Goal: Task Accomplishment & Management: Complete application form

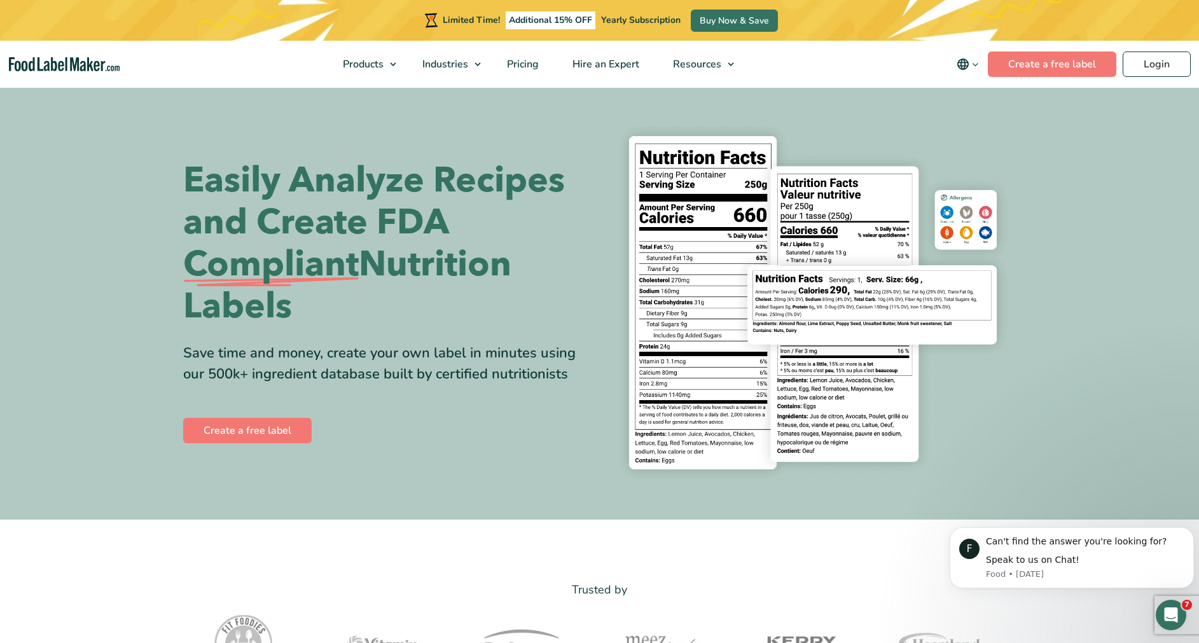
click at [829, 315] on img at bounding box center [812, 302] width 407 height 373
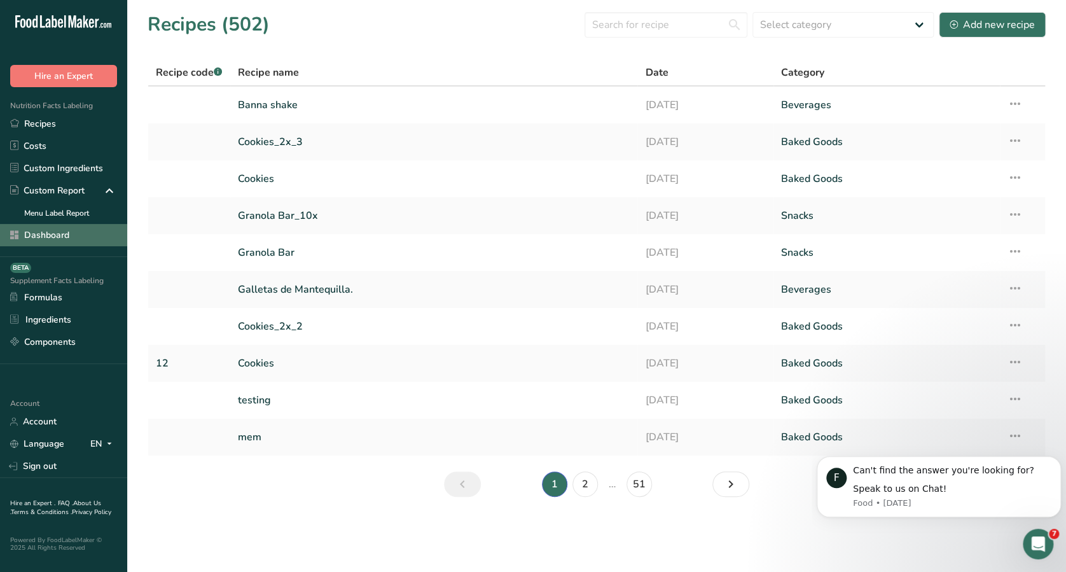
click at [90, 240] on link "Dashboard" at bounding box center [63, 235] width 127 height 22
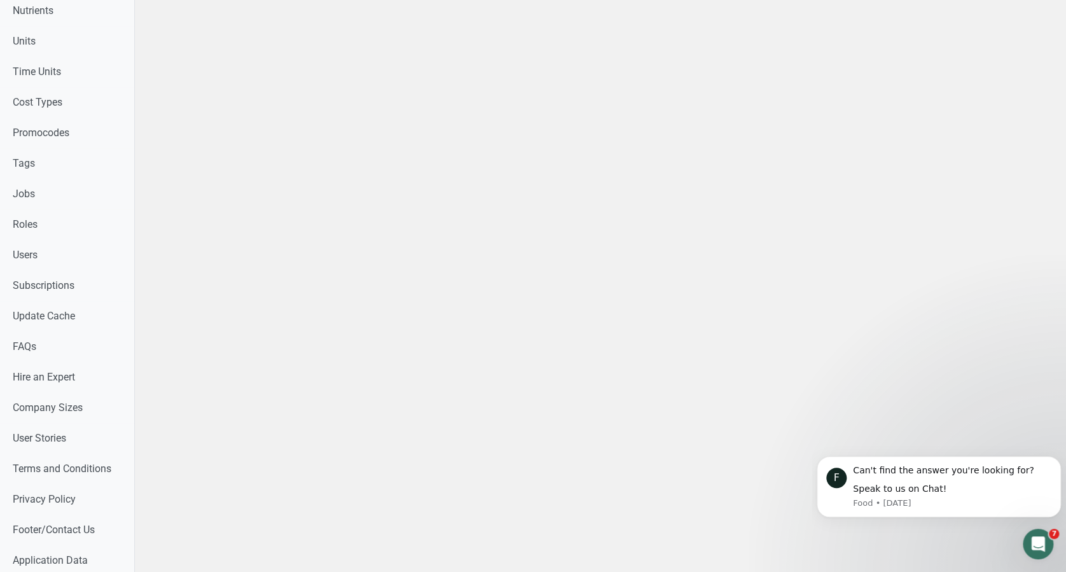
scroll to position [593, 0]
click at [53, 259] on link "Users" at bounding box center [67, 252] width 134 height 31
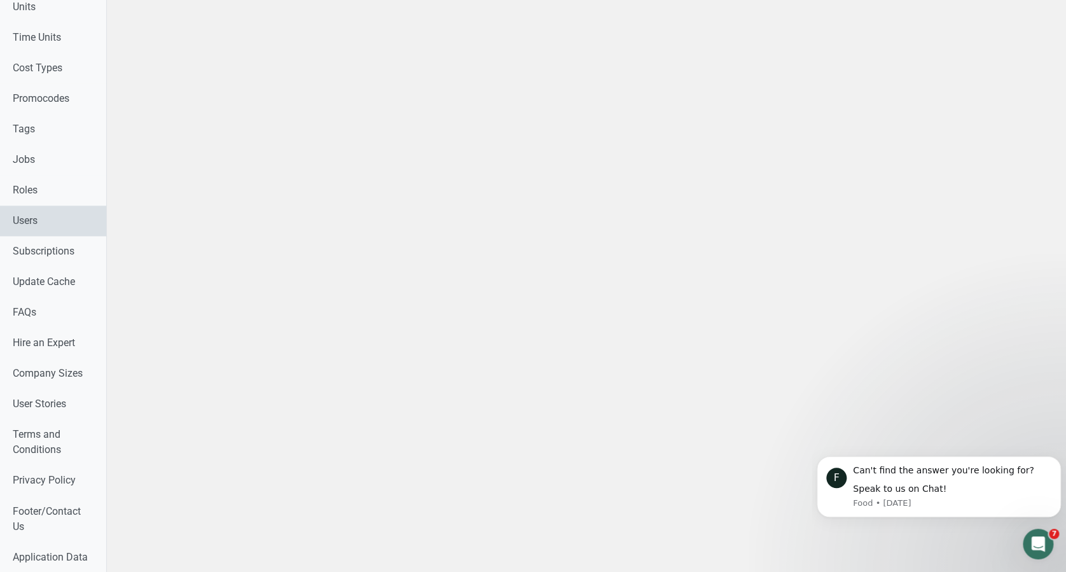
select select
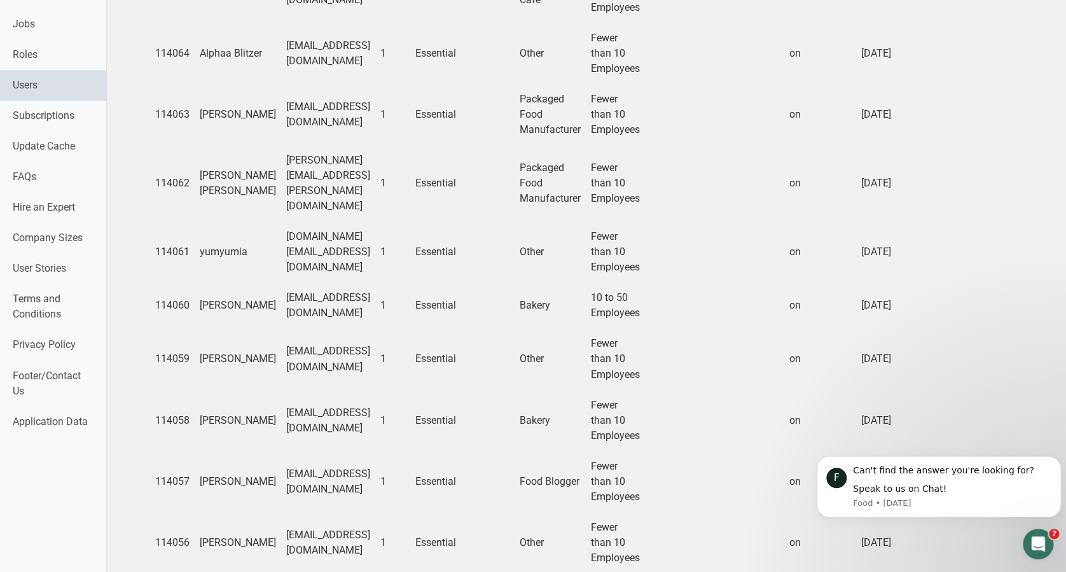
scroll to position [893, 0]
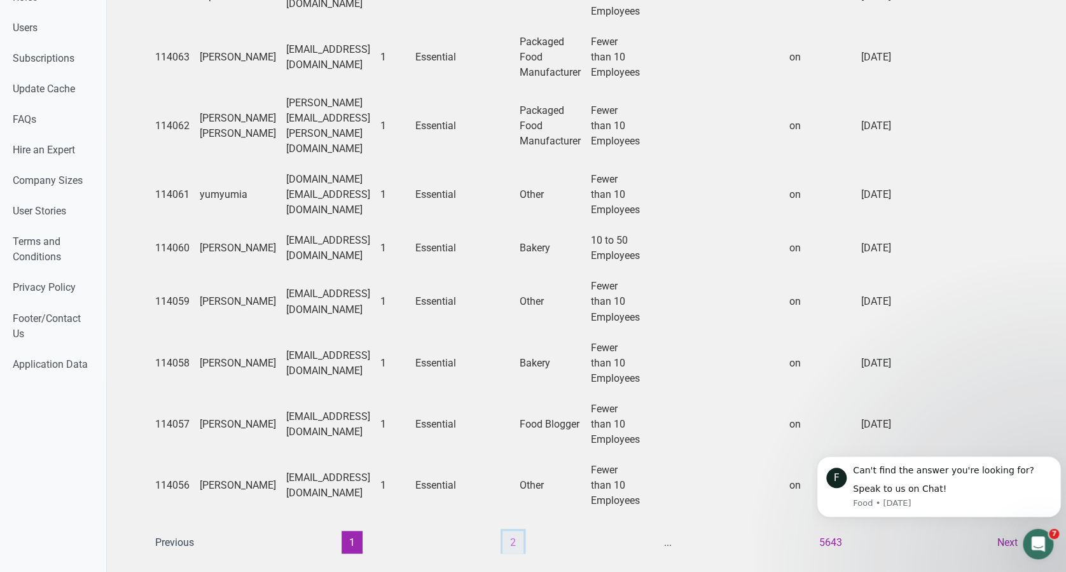
click at [511, 530] on button "2" at bounding box center [512, 541] width 21 height 23
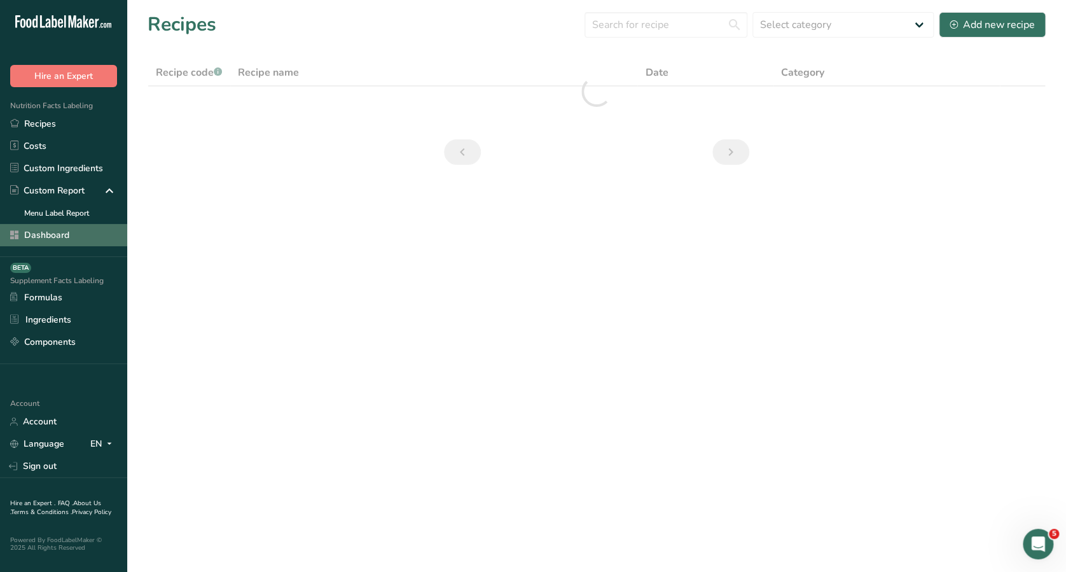
click at [53, 235] on link "Dashboard" at bounding box center [63, 235] width 127 height 22
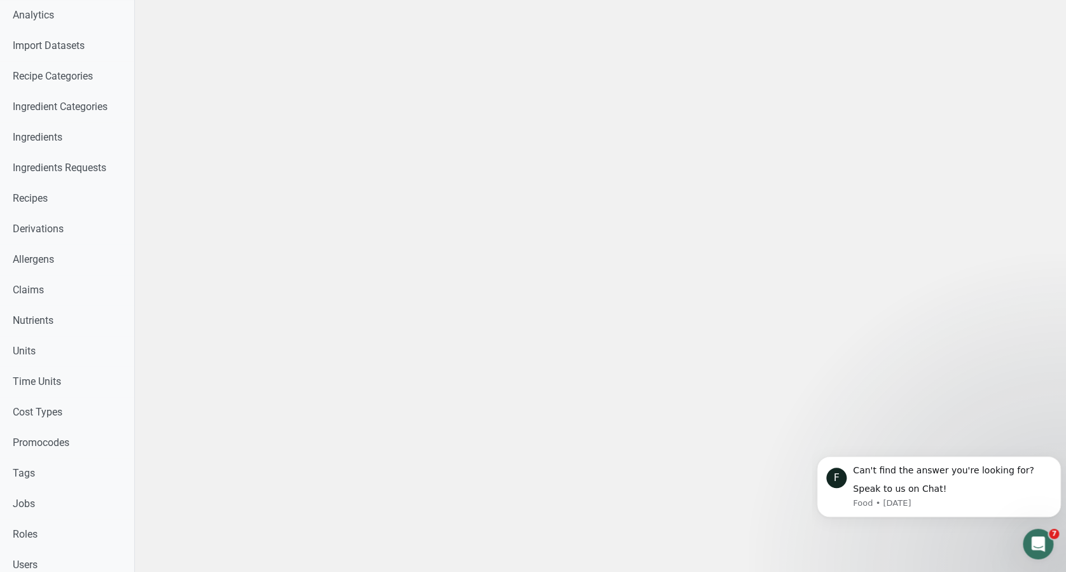
scroll to position [305, 0]
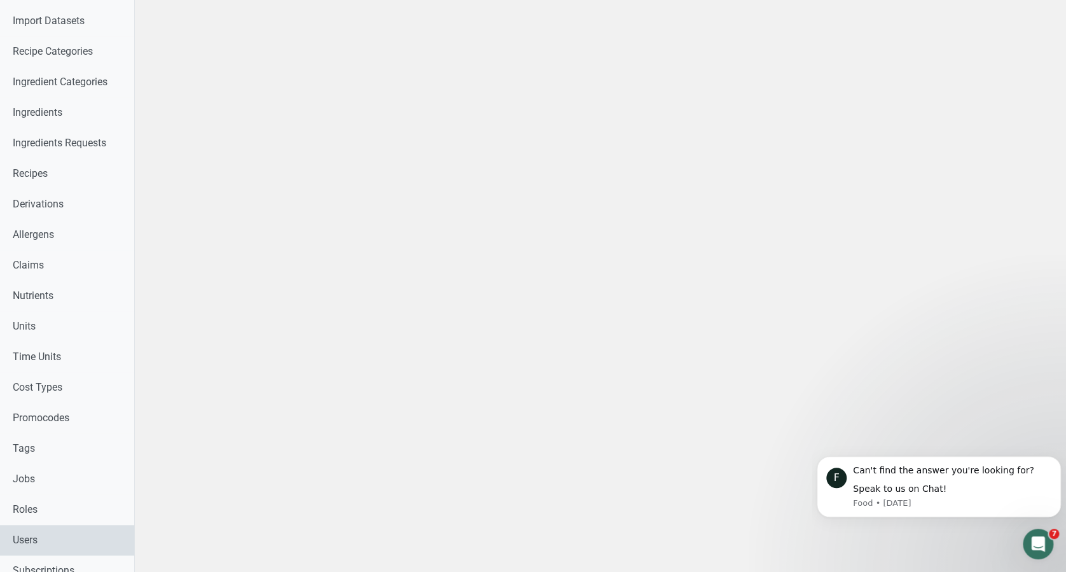
click at [86, 544] on link "Users" at bounding box center [67, 540] width 134 height 31
select select
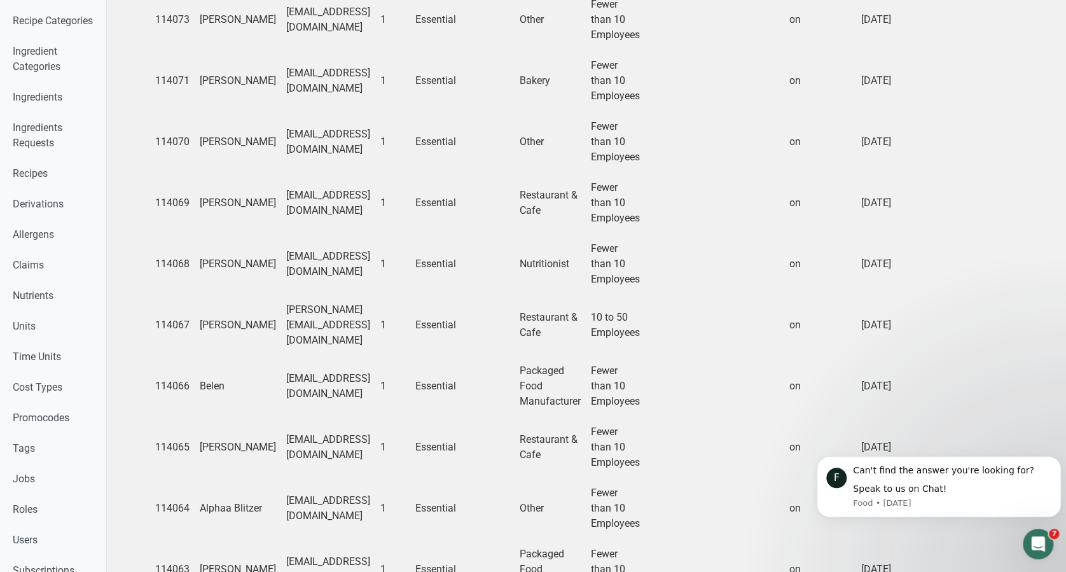
click at [856, 139] on td "on" at bounding box center [820, 141] width 72 height 61
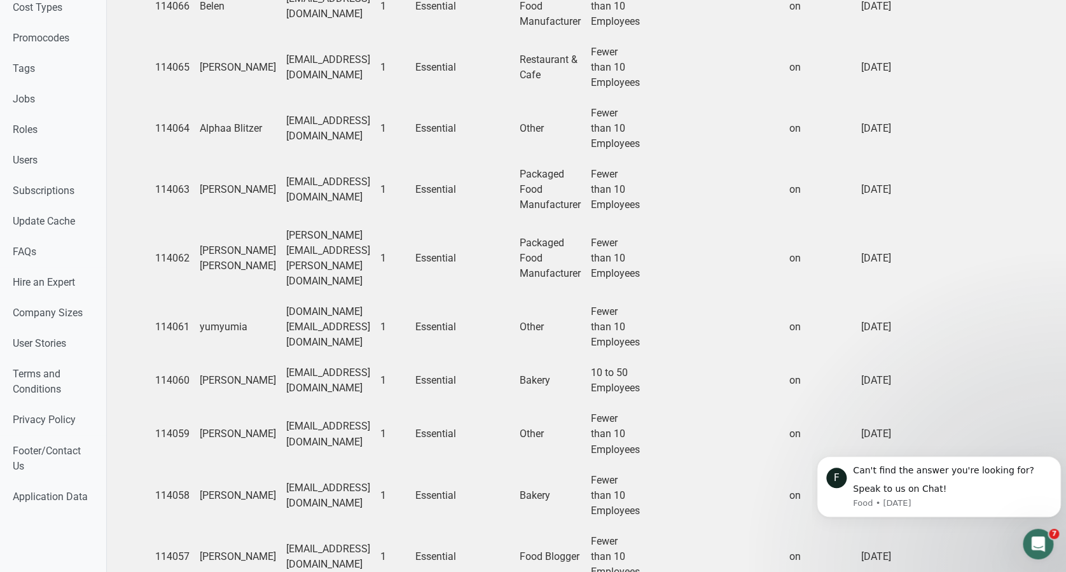
scroll to position [916, 0]
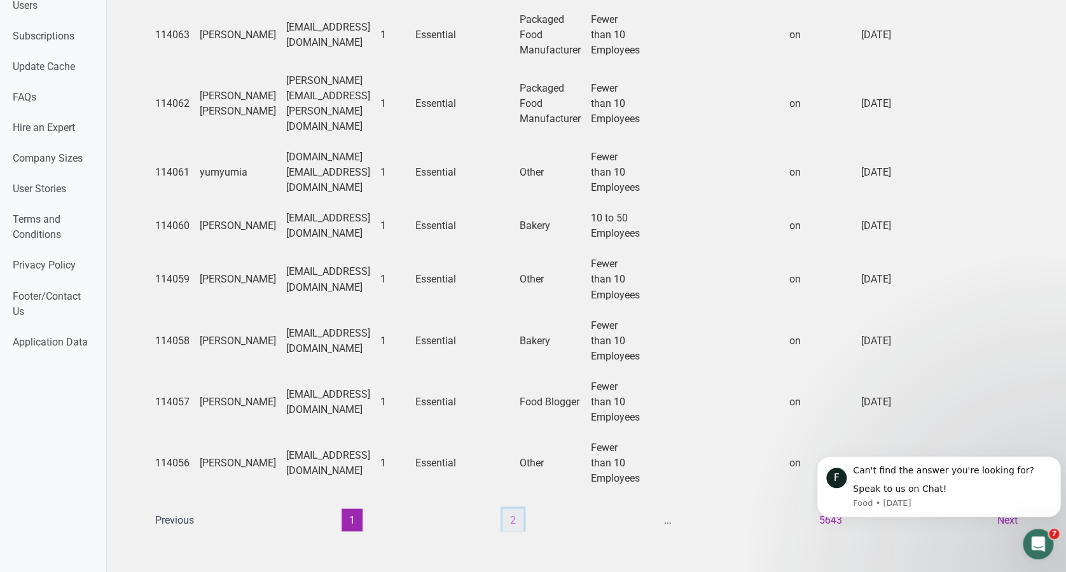
click at [505, 508] on button "2" at bounding box center [512, 519] width 21 height 23
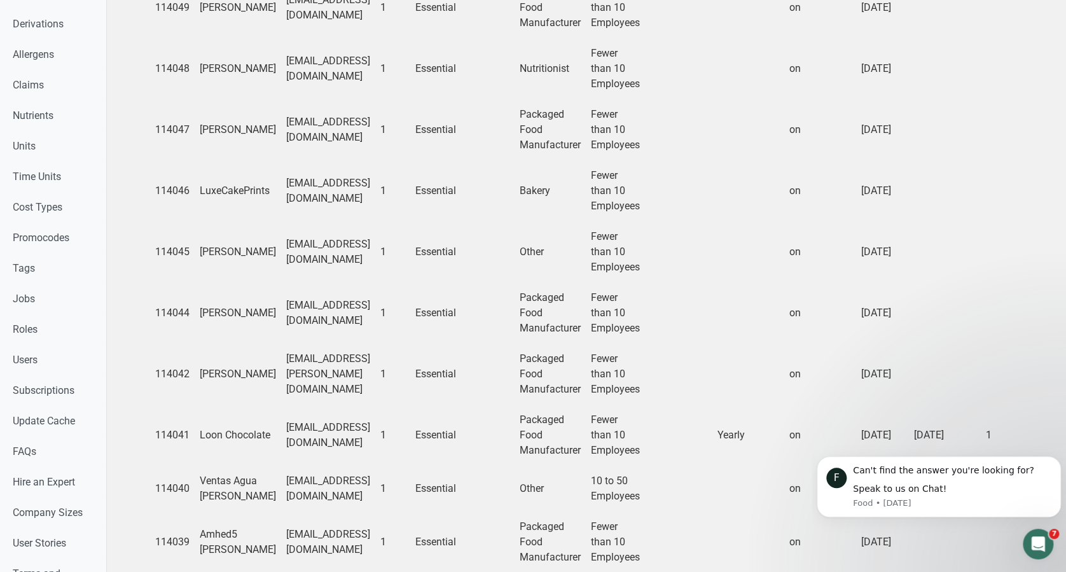
scroll to position [900, 0]
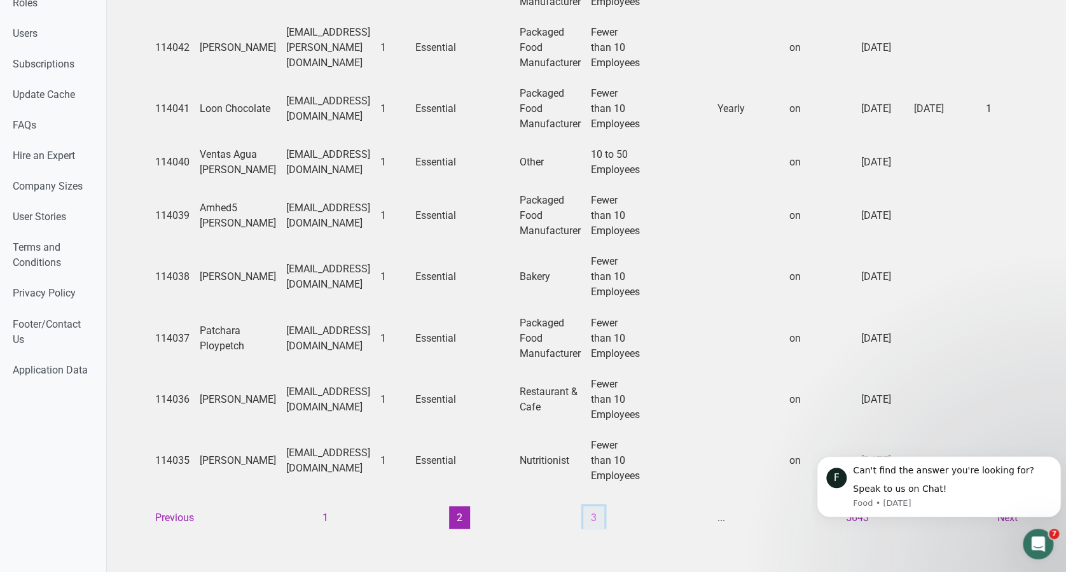
click at [585, 506] on button "3" at bounding box center [593, 517] width 21 height 23
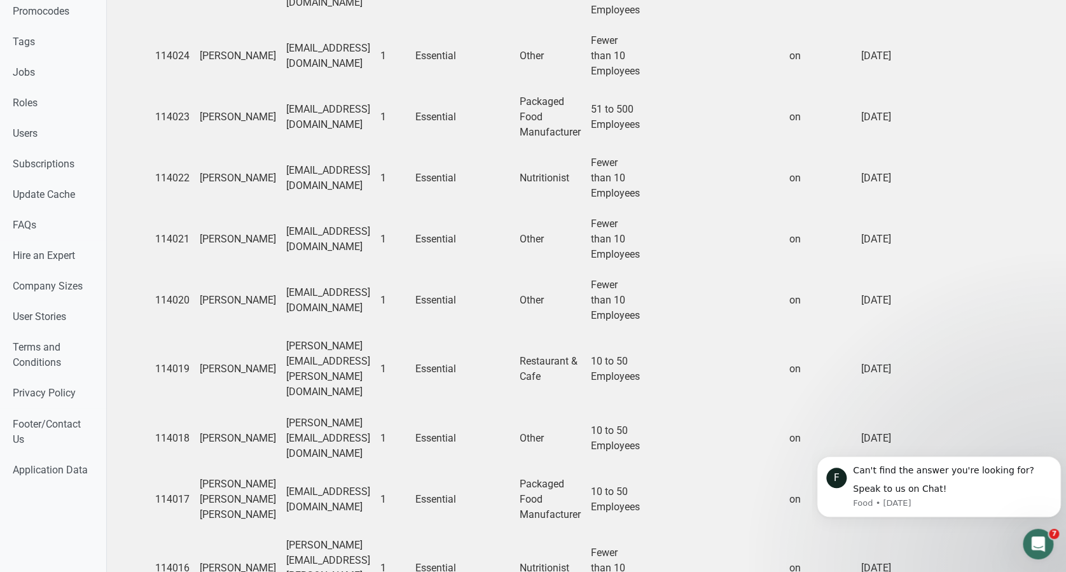
scroll to position [916, 0]
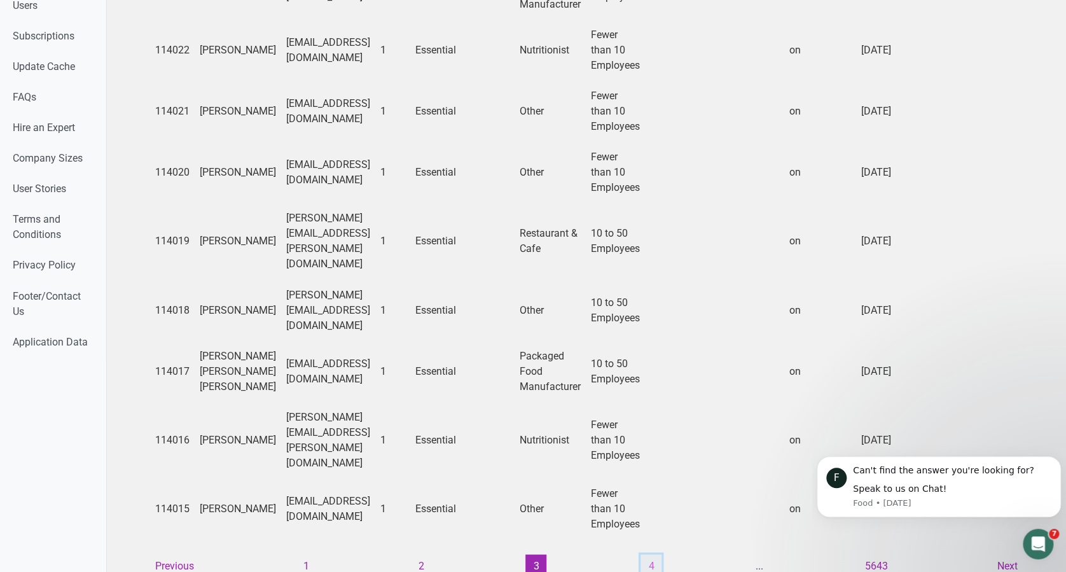
click at [642, 554] on button "4" at bounding box center [650, 565] width 21 height 23
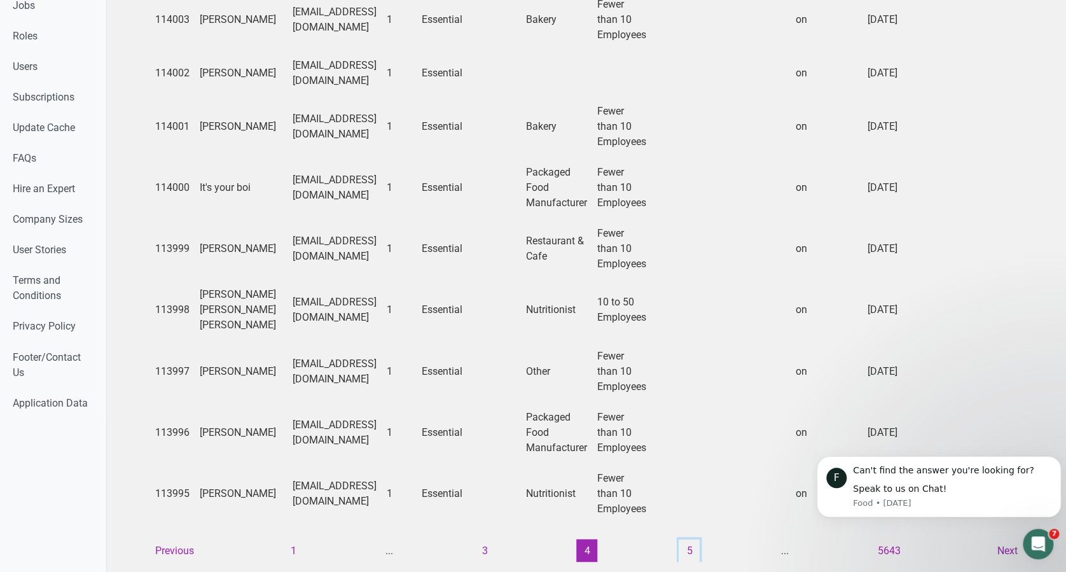
scroll to position [900, 0]
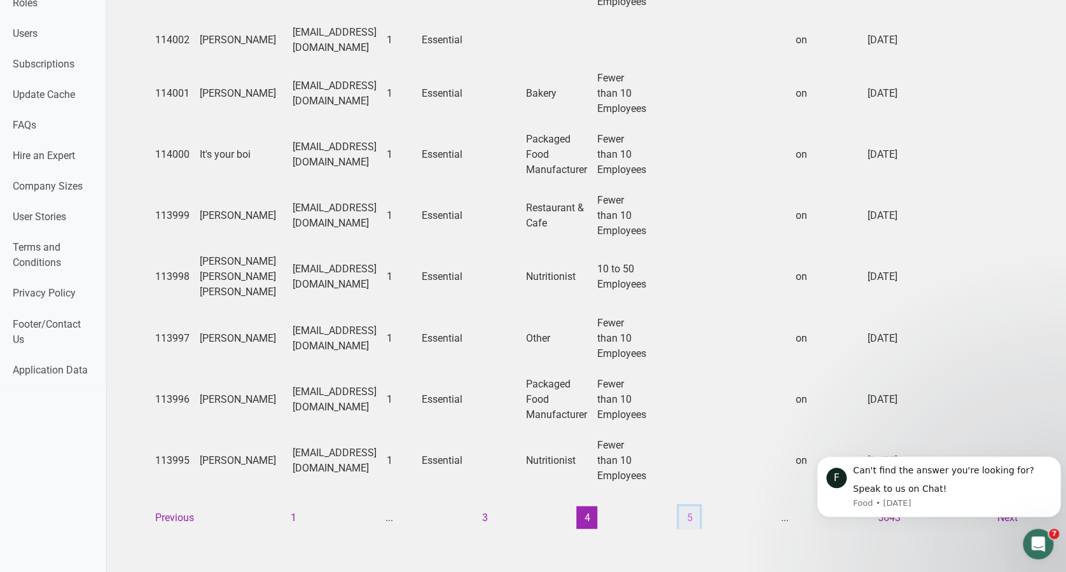
click at [692, 506] on button "5" at bounding box center [688, 517] width 21 height 23
click at [685, 506] on button "6" at bounding box center [688, 517] width 21 height 23
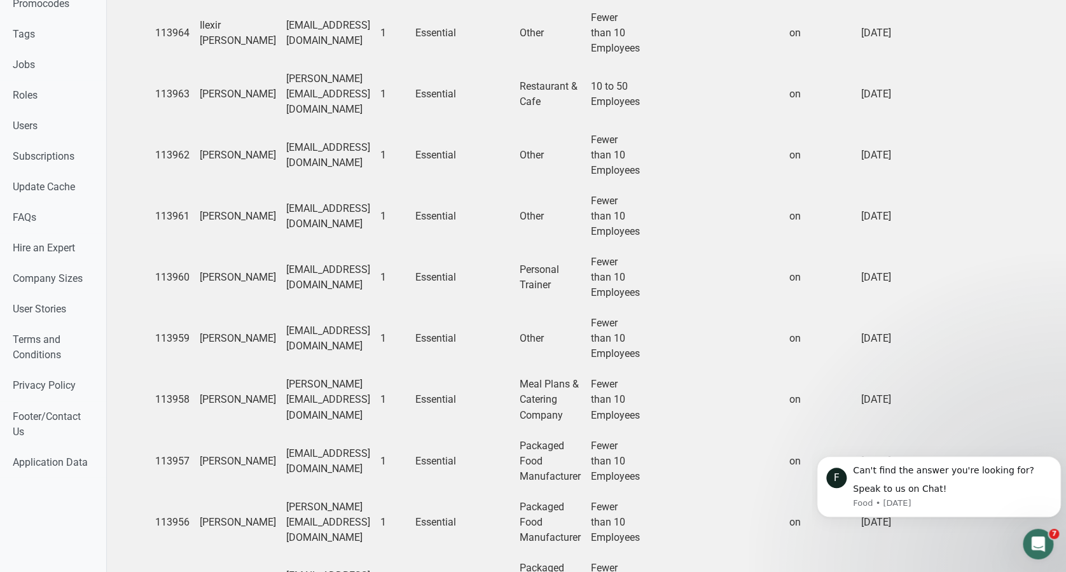
scroll to position [916, 0]
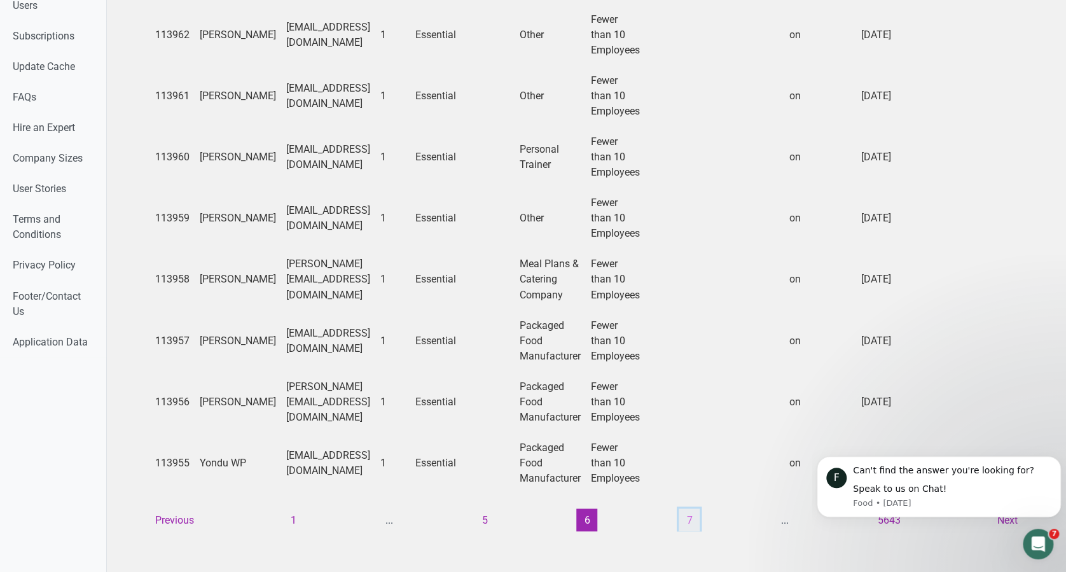
click at [684, 508] on button "7" at bounding box center [688, 519] width 21 height 23
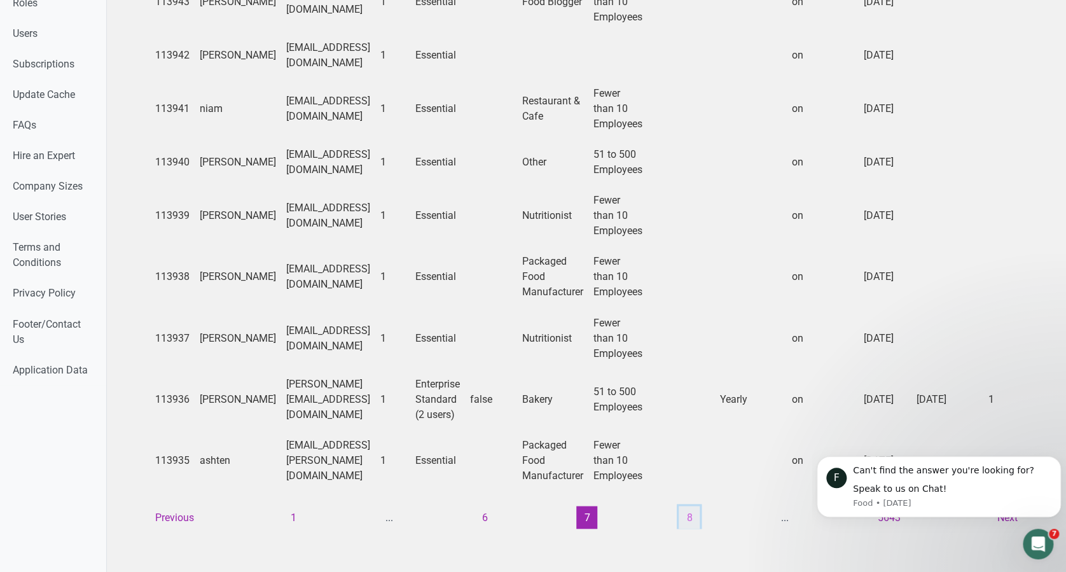
scroll to position [900, 0]
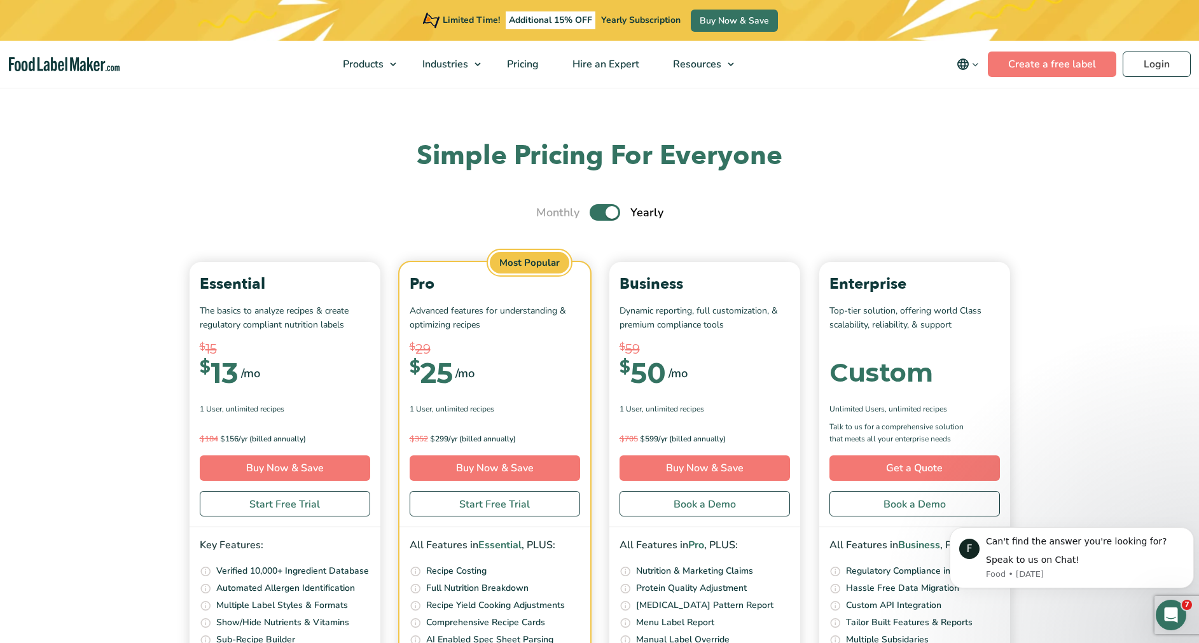
scroll to position [4401, 0]
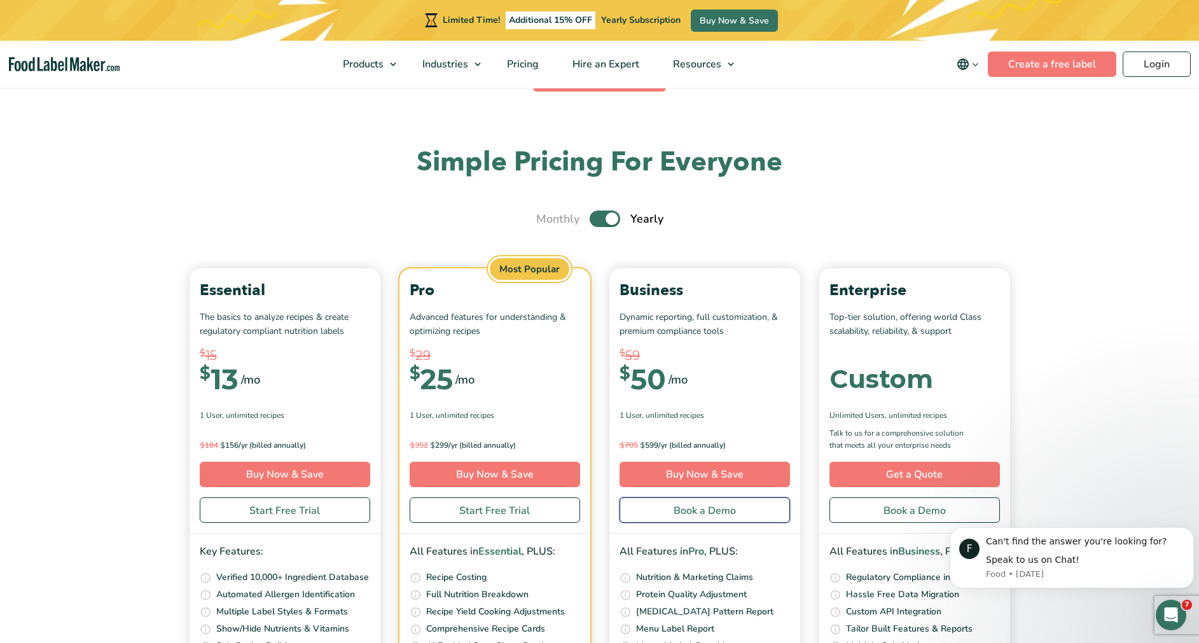
click at [666, 516] on link "Book a Demo" at bounding box center [704, 509] width 170 height 25
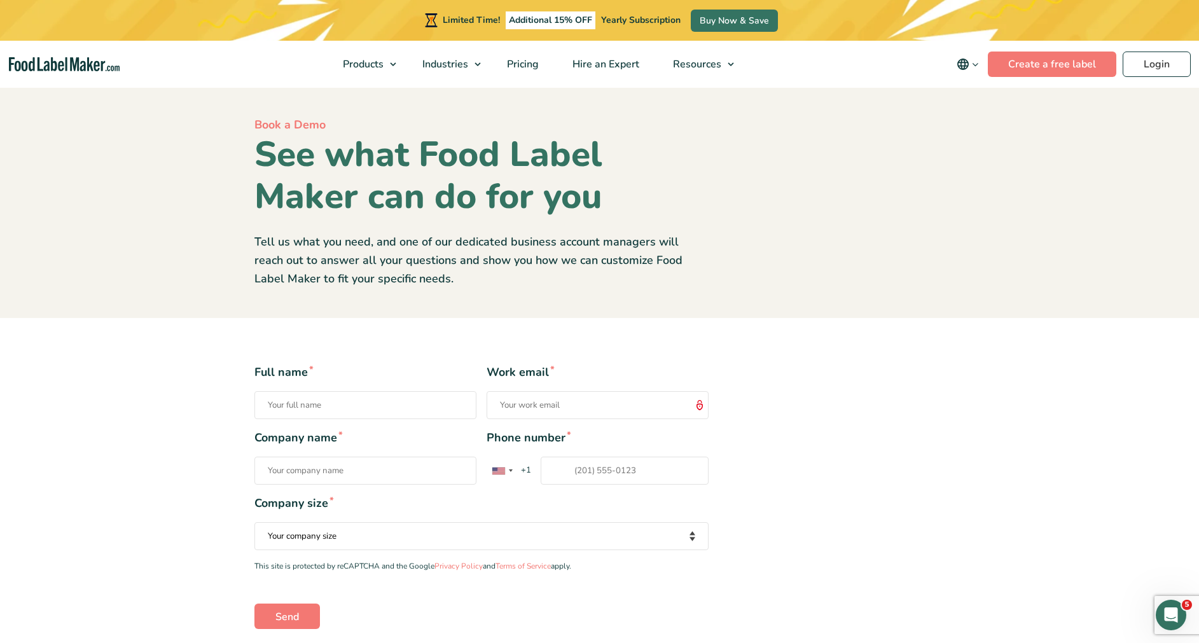
click at [443, 403] on input "Full name *" at bounding box center [365, 405] width 222 height 28
type input "[PERSON_NAME]"
type input "maria@foodlabelmaker.com"
type input "+971563678509"
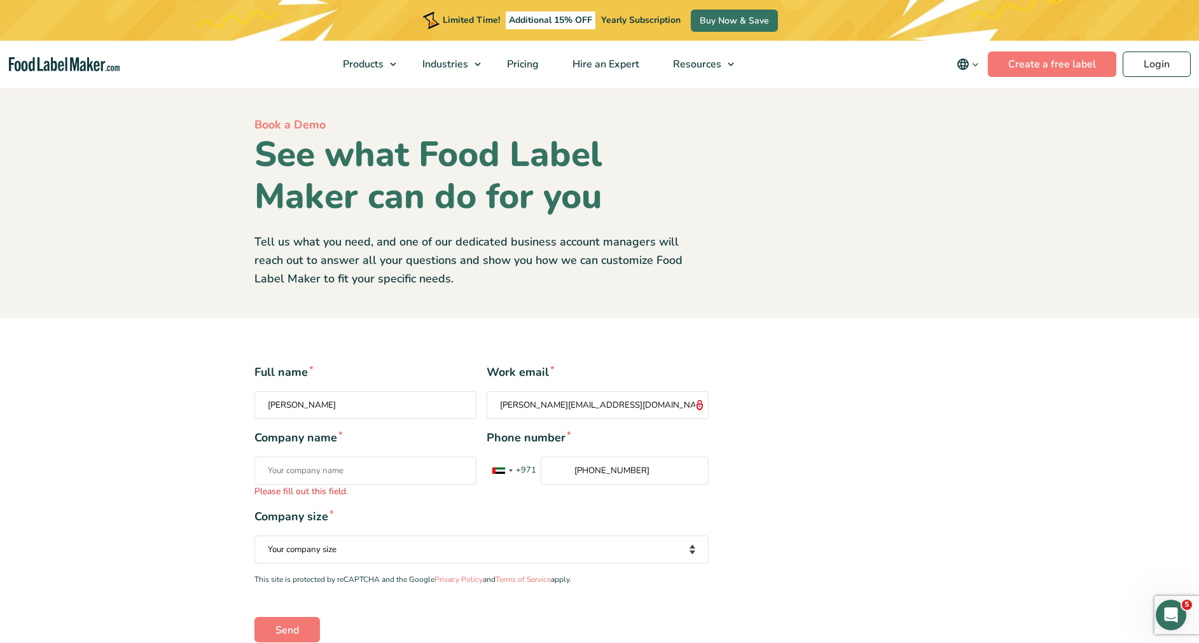
type input "Food Label Maker"
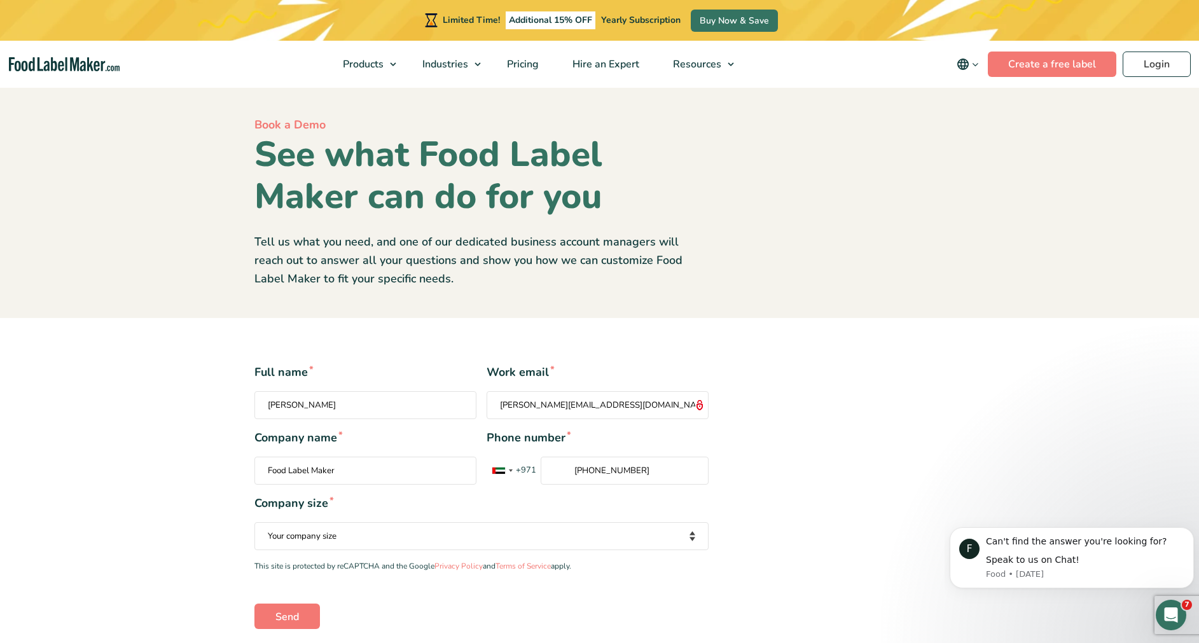
click at [366, 411] on input "Maria" at bounding box center [365, 405] width 222 height 28
type input "Maria testing"
click at [328, 338] on section "Full name * Maria testing Work email * maria@foodlabelmaker.com Company name * …" at bounding box center [599, 496] width 1199 height 356
click at [320, 541] on select "Your company size Fewer than 10 Employees 10 to 50 Employees 51 to 500 Employee…" at bounding box center [481, 536] width 454 height 28
select select "10 to 50 Employees"
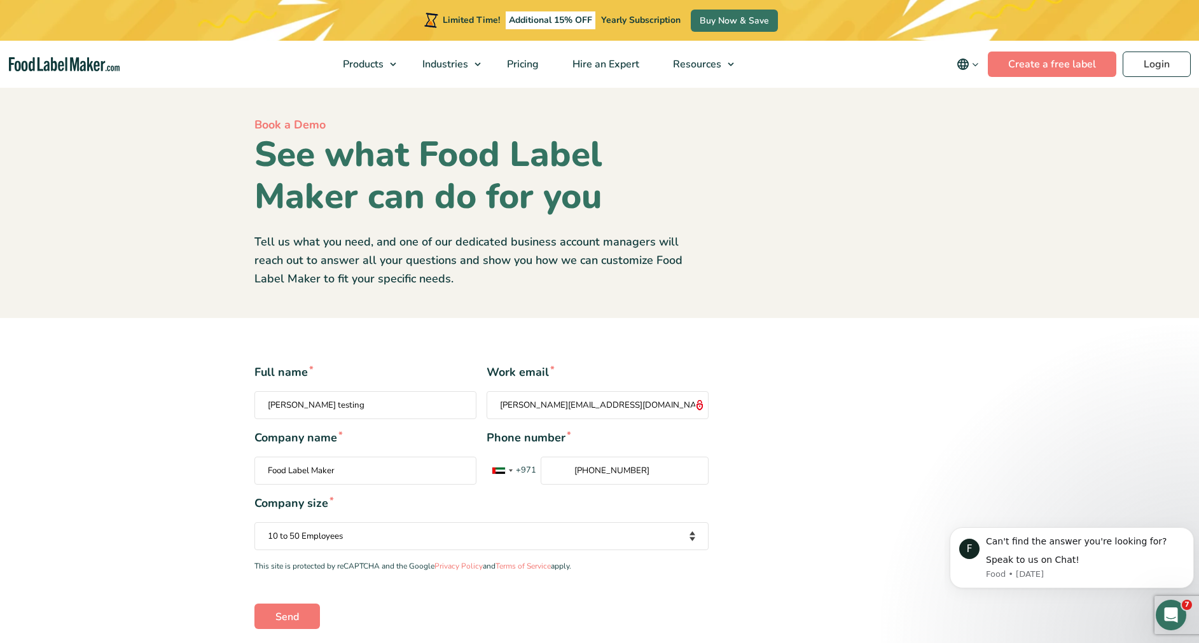
click at [254, 522] on select "Your company size Fewer than 10 Employees 10 to 50 Employees 51 to 500 Employee…" at bounding box center [481, 536] width 454 height 28
click at [284, 612] on input "Send" at bounding box center [286, 615] width 65 height 25
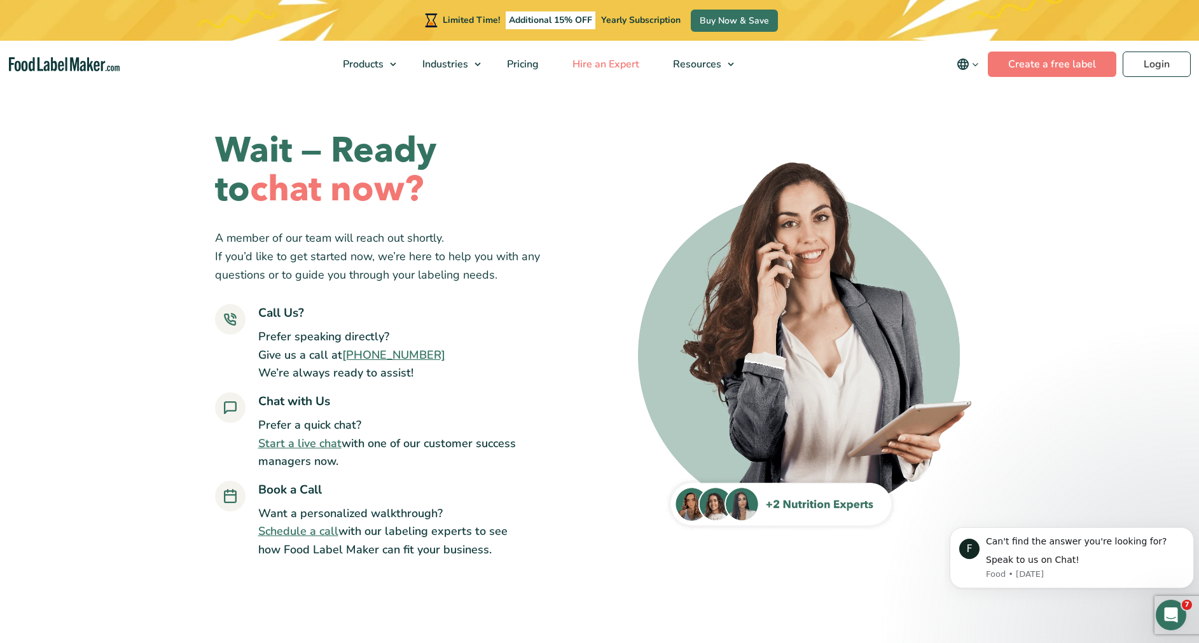
click at [630, 67] on span "Hire an Expert" at bounding box center [604, 64] width 72 height 14
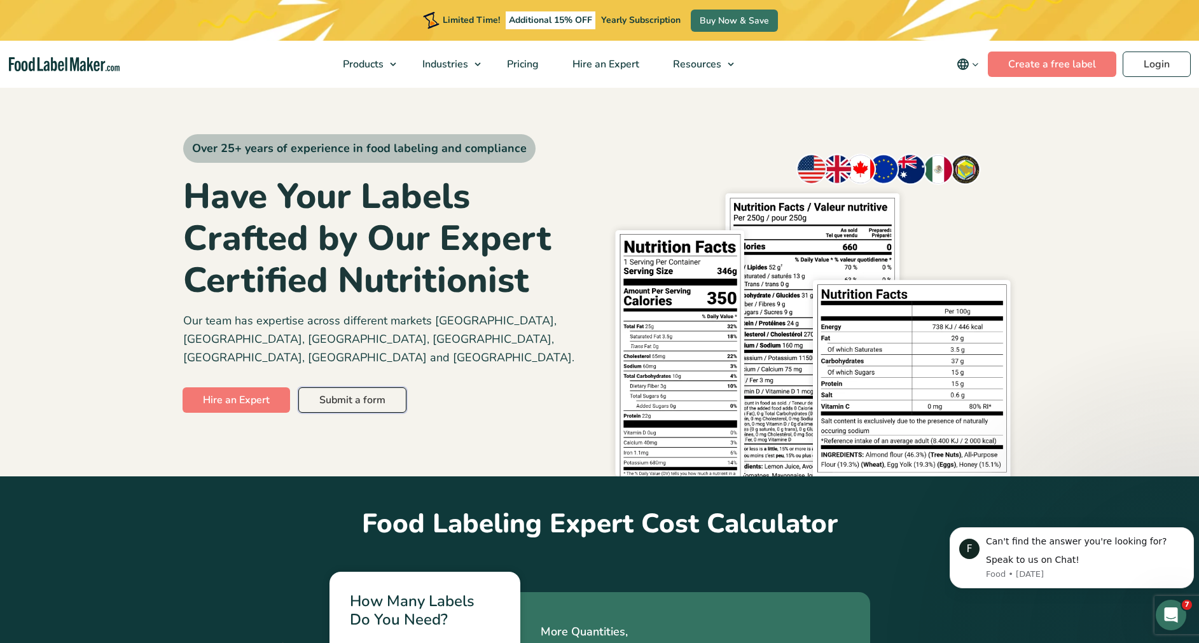
click at [331, 387] on link "Submit a form" at bounding box center [352, 399] width 108 height 25
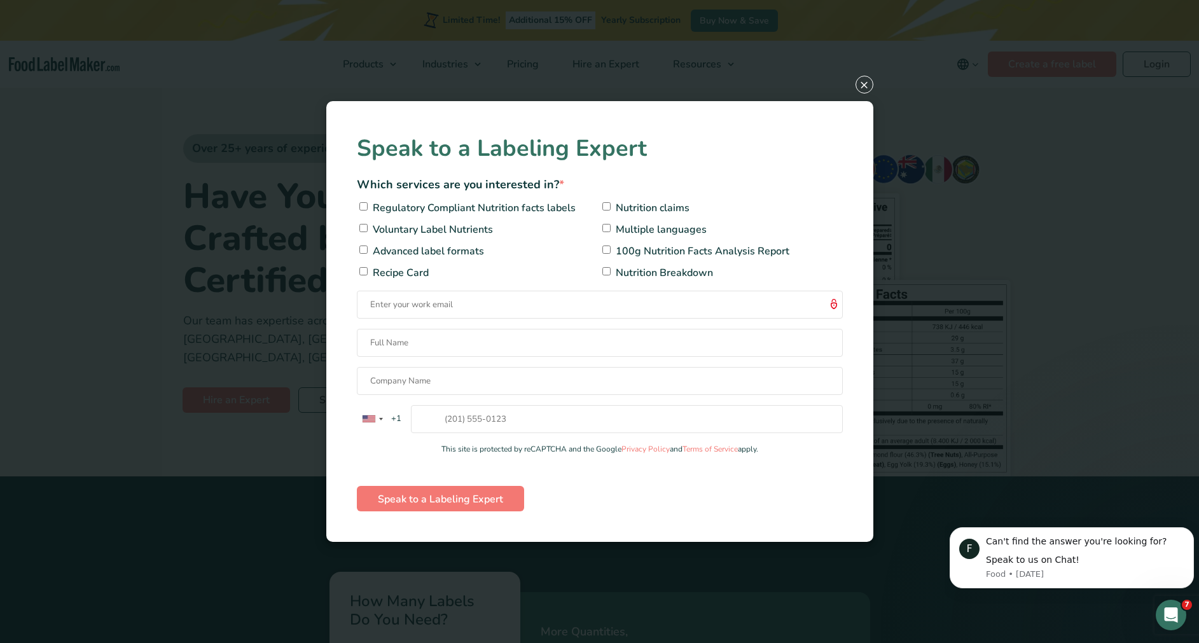
click at [455, 232] on span "Voluntary Label Nutrients" at bounding box center [430, 229] width 123 height 15
click at [368, 232] on input"] "Voluntary Label Nutrients" at bounding box center [363, 228] width 8 height 8
checkbox input"] "true"
click at [649, 235] on span "Multiple languages" at bounding box center [659, 229] width 94 height 15
click at [610, 232] on input"] "Multiple languages" at bounding box center [606, 228] width 8 height 8
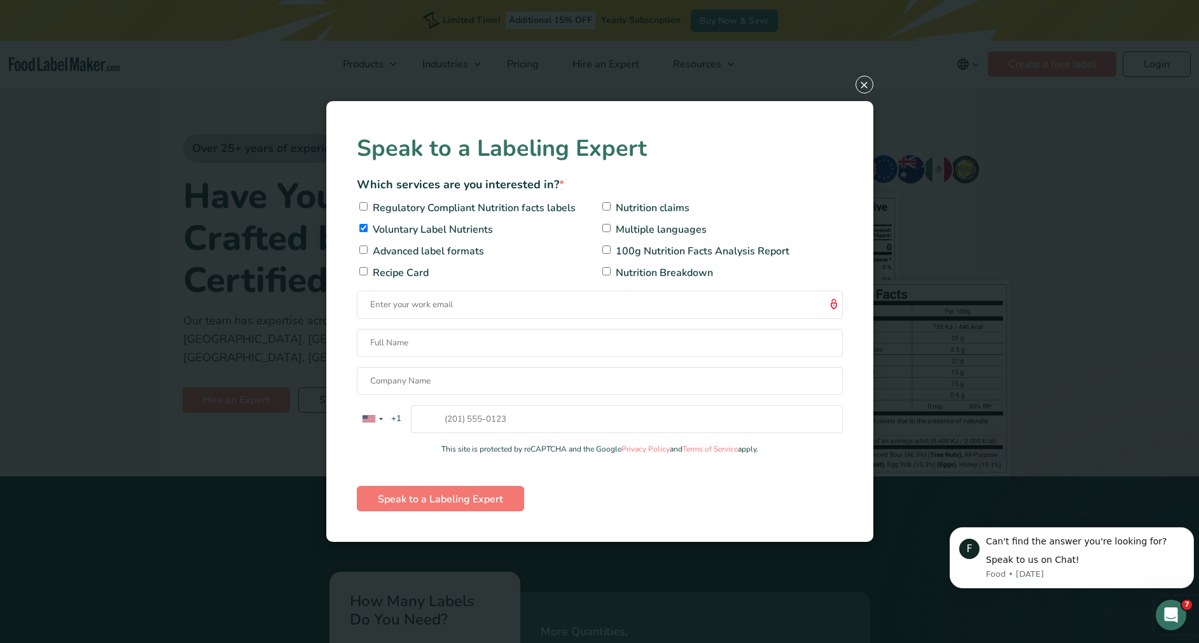
checkbox input"] "true"
click at [480, 321] on div "Speak to a Labeling Expert Which services are you interested in? * Regulatory C…" at bounding box center [600, 322] width 486 height 380
click at [481, 310] on input "Contact form" at bounding box center [600, 305] width 486 height 28
type input "maria testing"
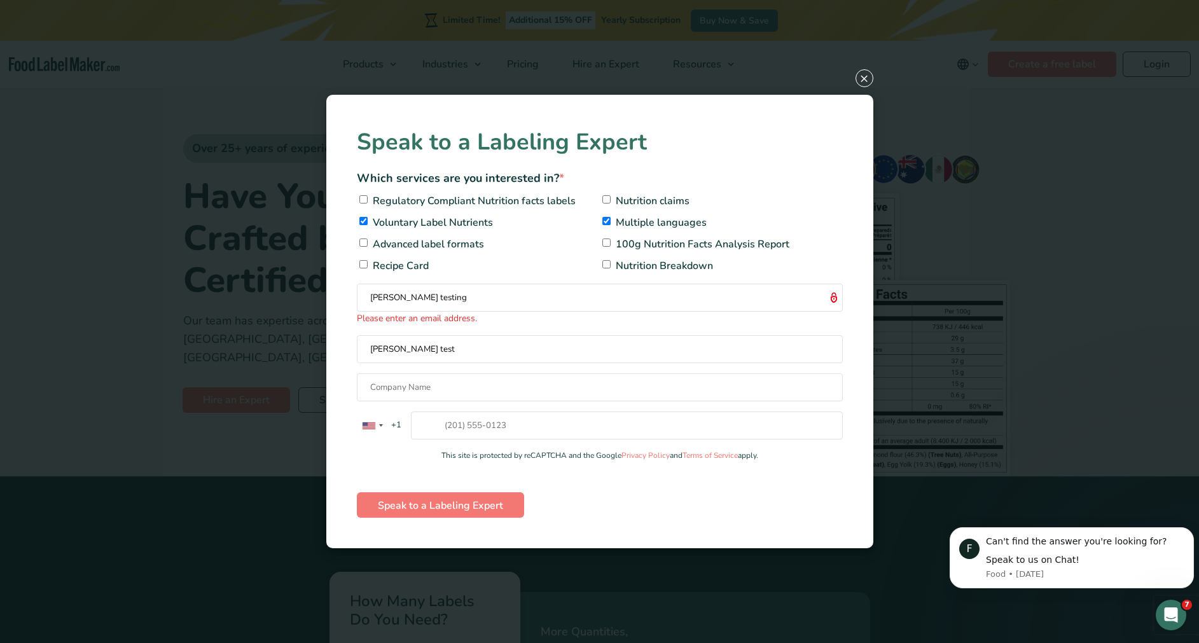
type input "maria test"
click at [480, 306] on input "maria testing" at bounding box center [600, 298] width 486 height 28
type input "maria@foodlabelmaker.com"
type input "Food Label Maker, Inc."
type input "+971563678509"
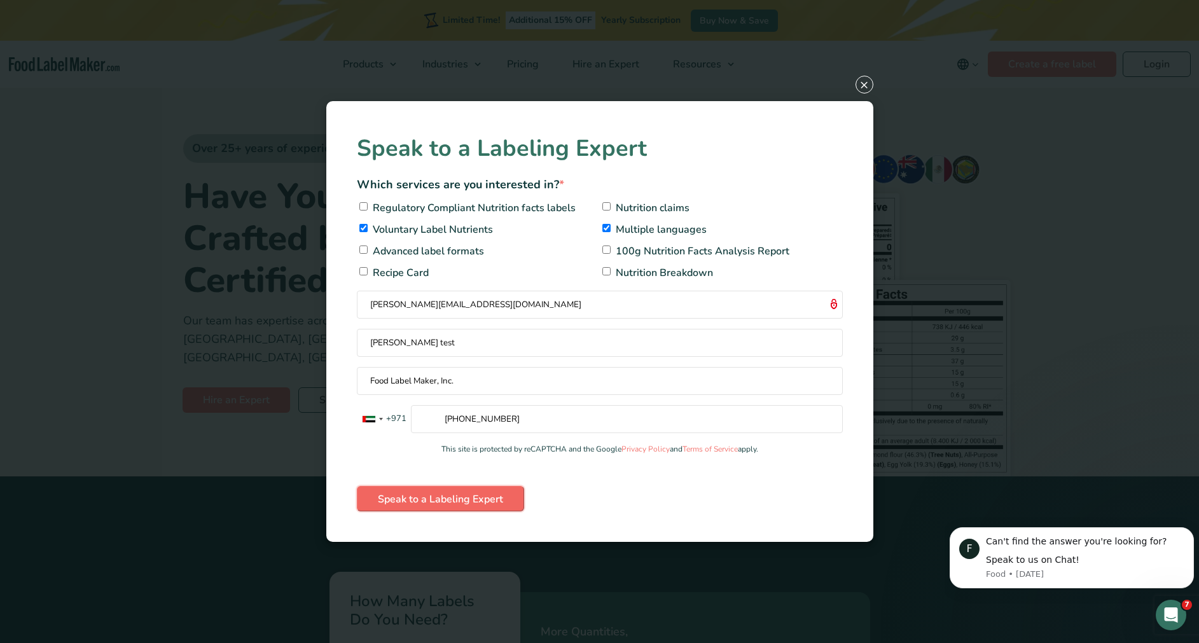
click at [447, 493] on input "Speak to a Labeling Expert" at bounding box center [440, 498] width 167 height 25
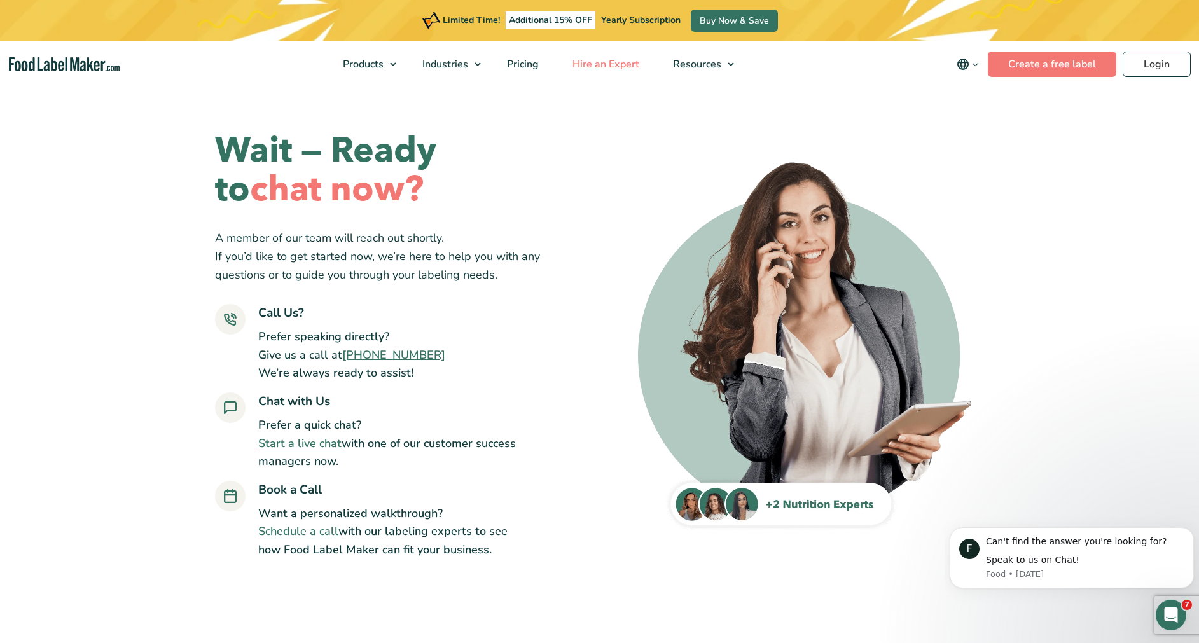
click at [643, 67] on link "Hire an Expert" at bounding box center [604, 64] width 97 height 47
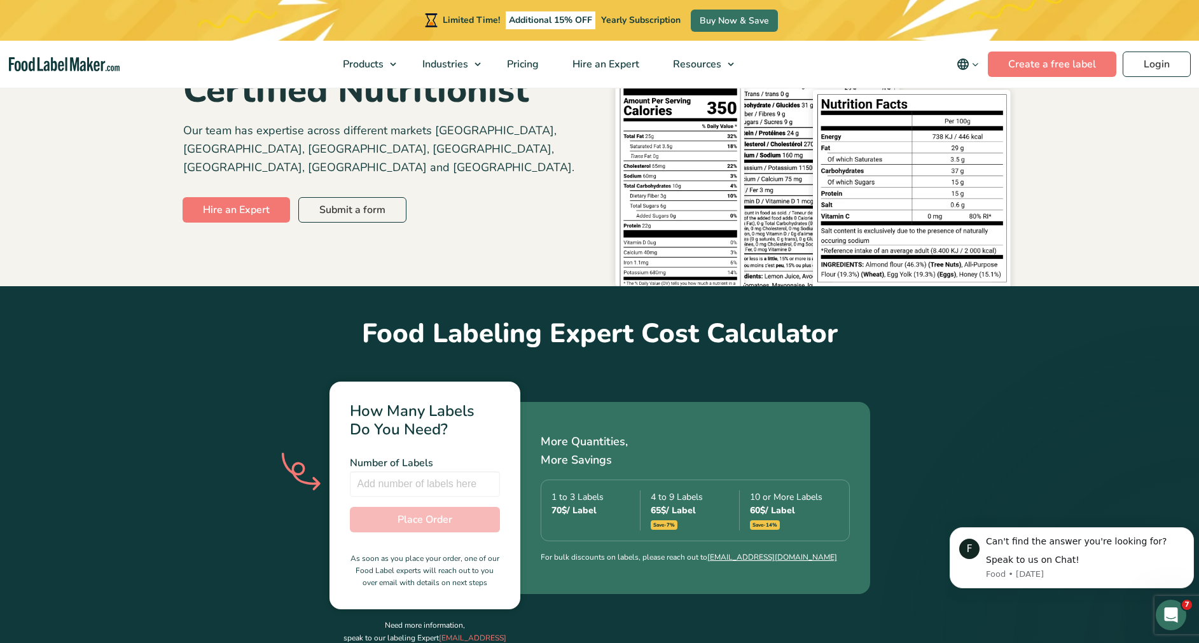
scroll to position [39, 0]
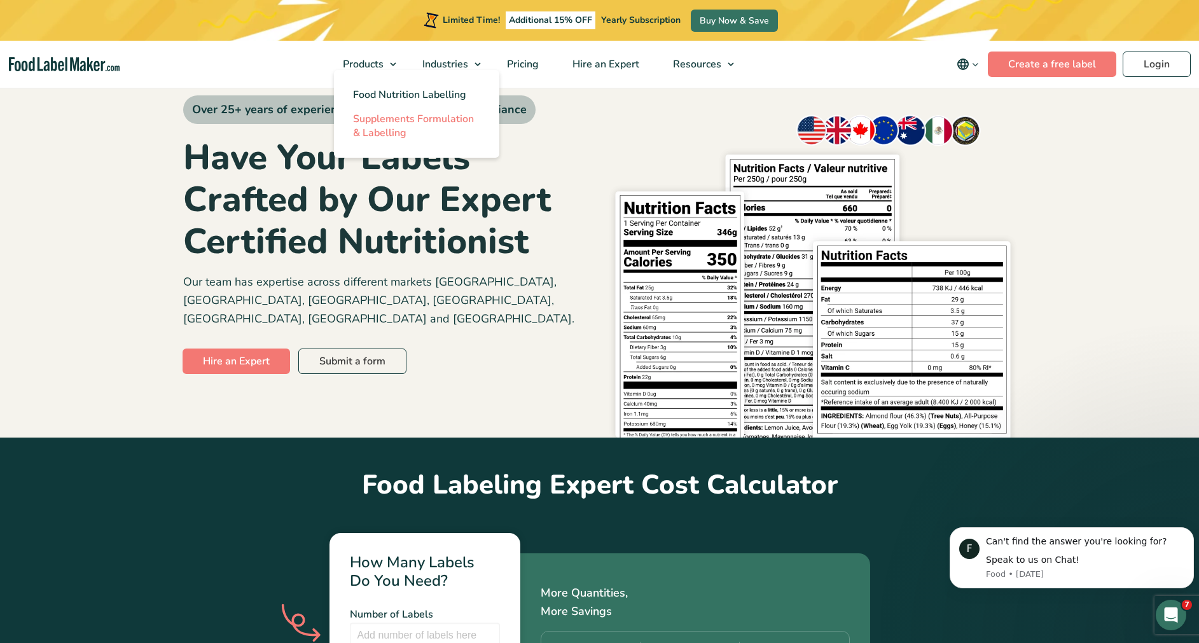
click at [374, 124] on span "Supplements Formulation & Labelling" at bounding box center [413, 126] width 121 height 28
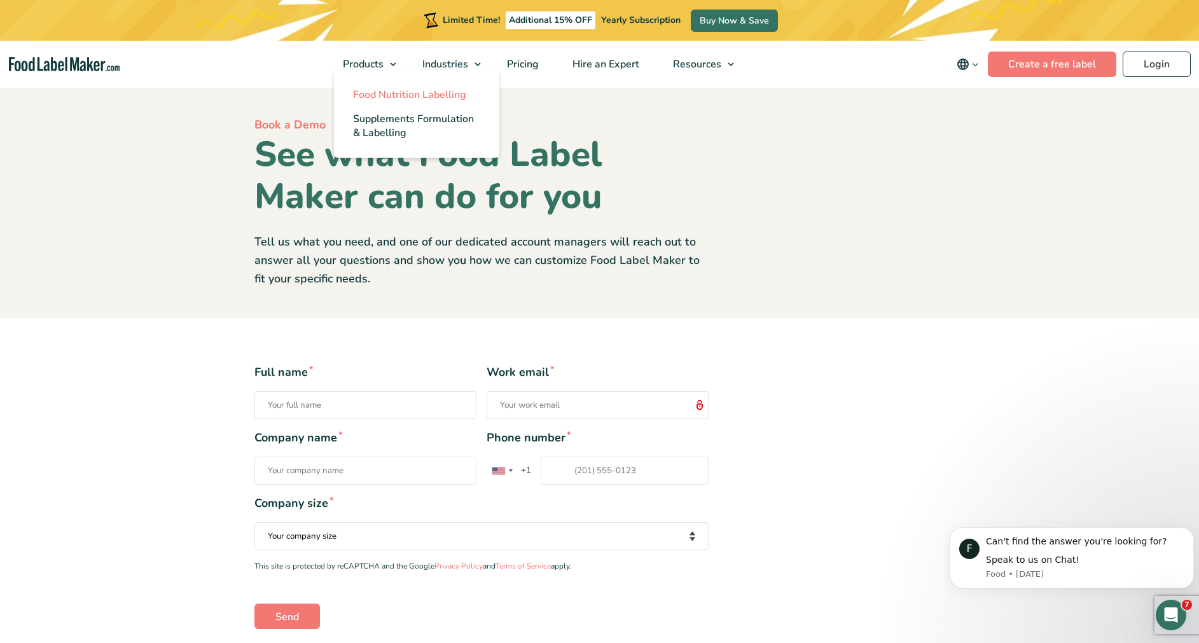
click at [369, 91] on span "Food Nutrition Labelling" at bounding box center [409, 95] width 113 height 14
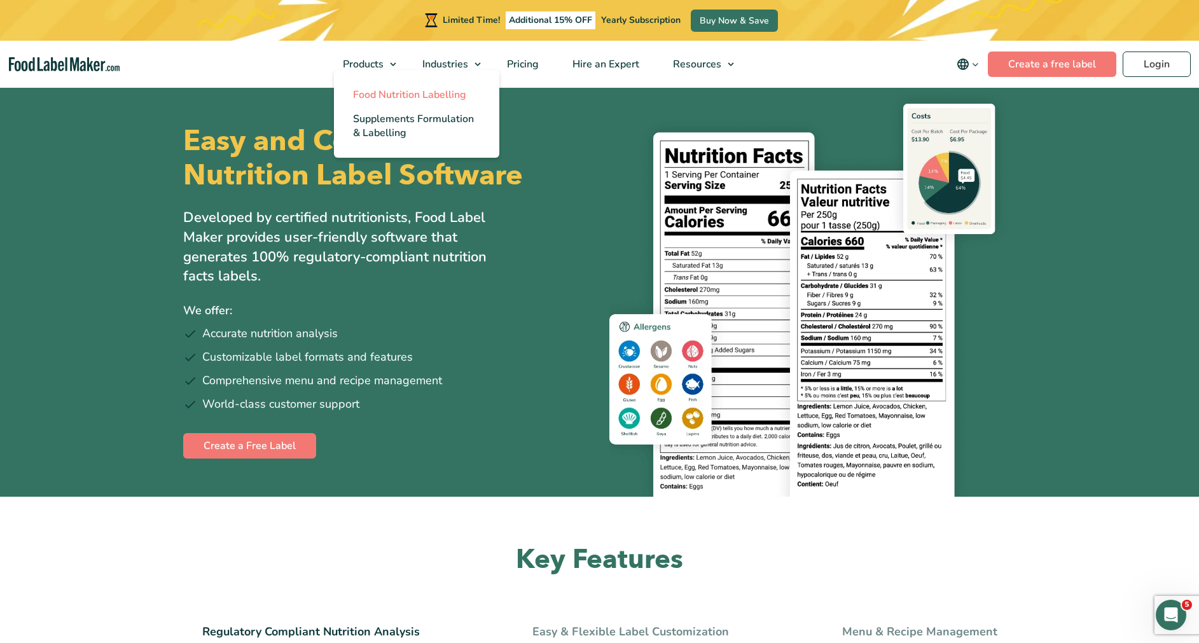
click at [343, 95] on link "Food Nutrition Labelling" at bounding box center [416, 95] width 165 height 24
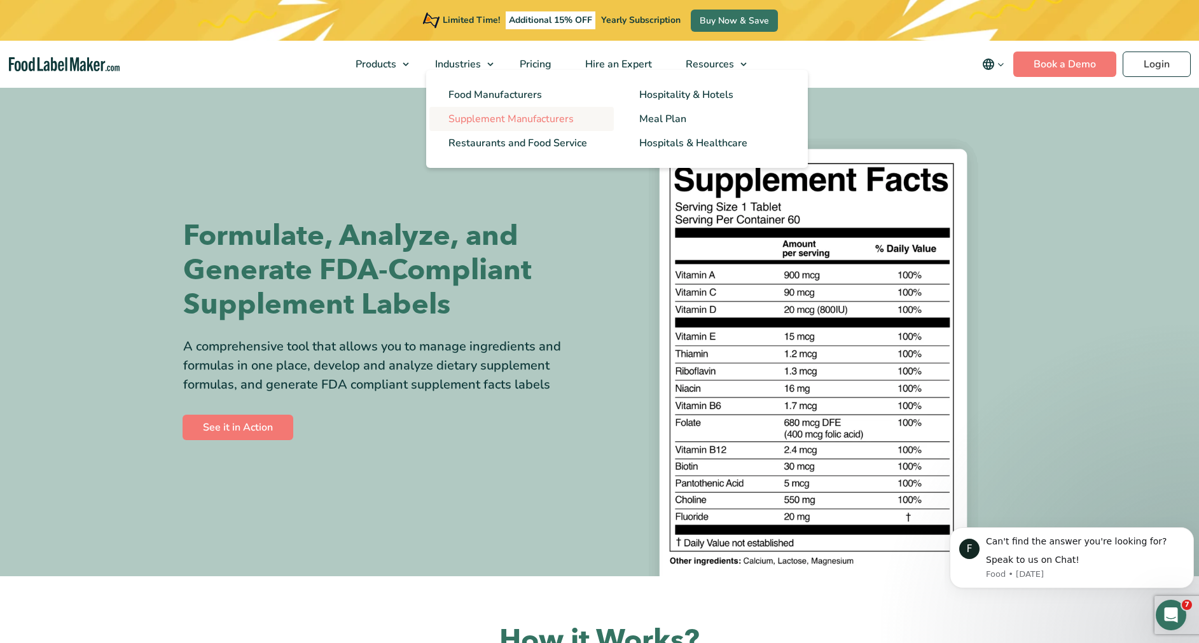
click at [547, 112] on span "Supplement Manufacturers" at bounding box center [510, 119] width 125 height 14
